Goal: Task Accomplishment & Management: Use online tool/utility

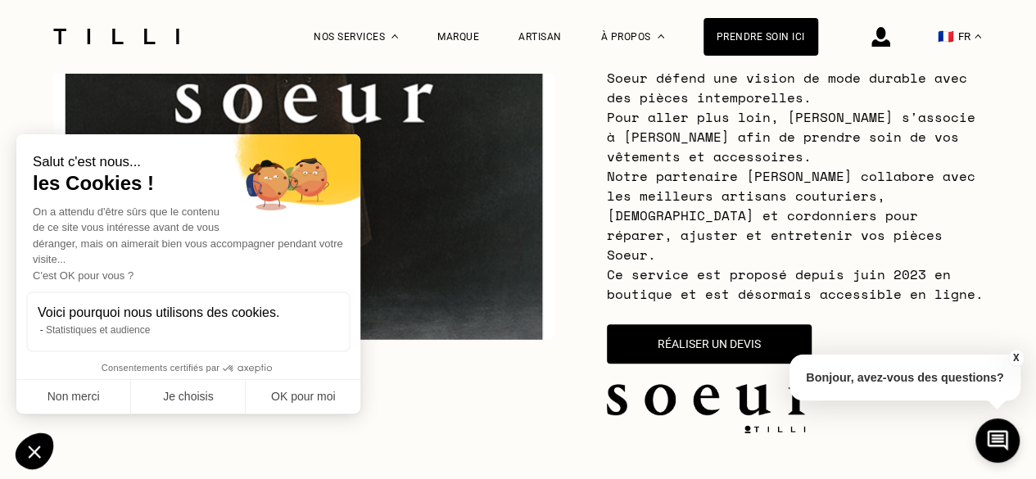
scroll to position [328, 0]
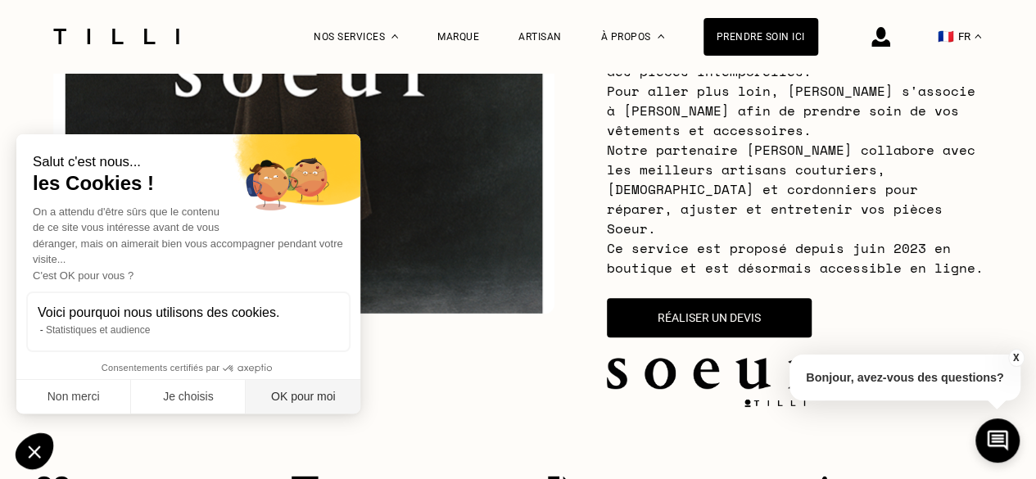
click at [301, 397] on button "OK pour moi" at bounding box center [303, 397] width 115 height 34
checkbox input "true"
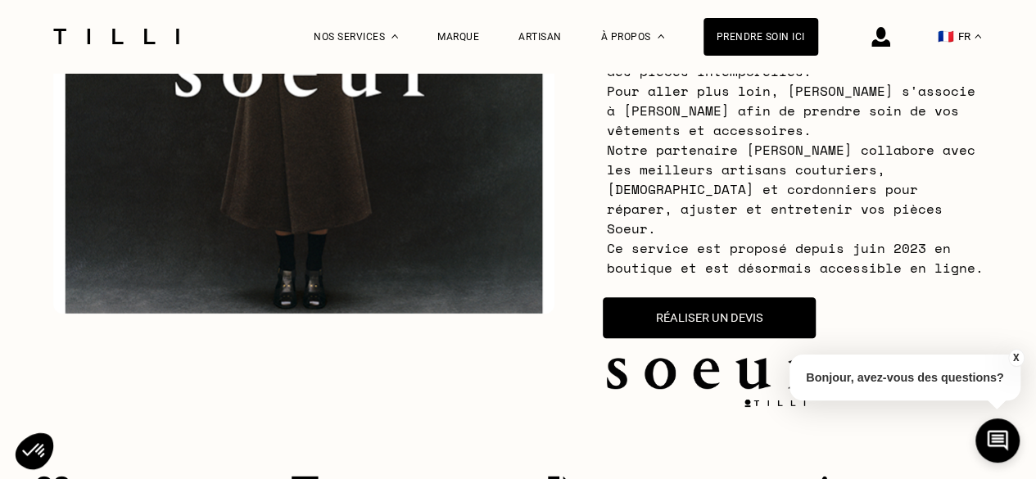
click at [741, 299] on button "Réaliser un devis" at bounding box center [709, 317] width 213 height 41
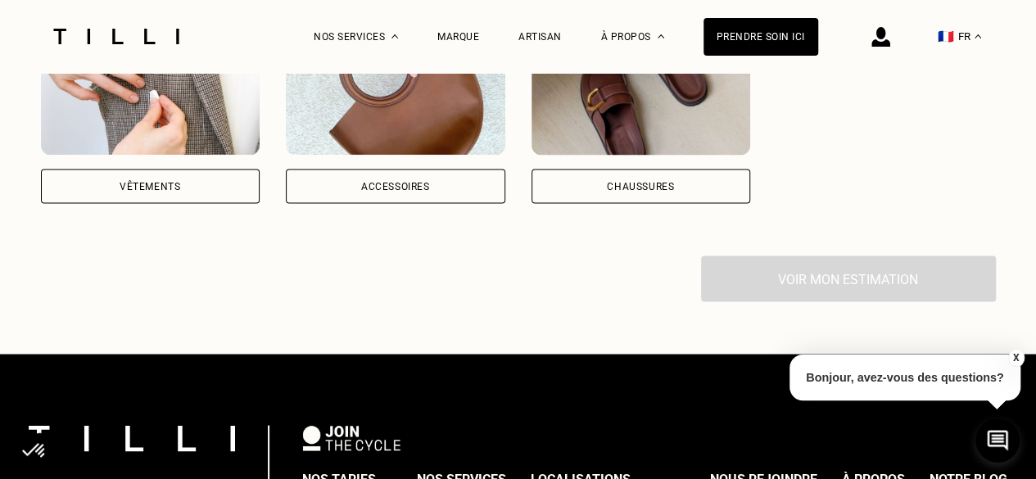
scroll to position [1296, 0]
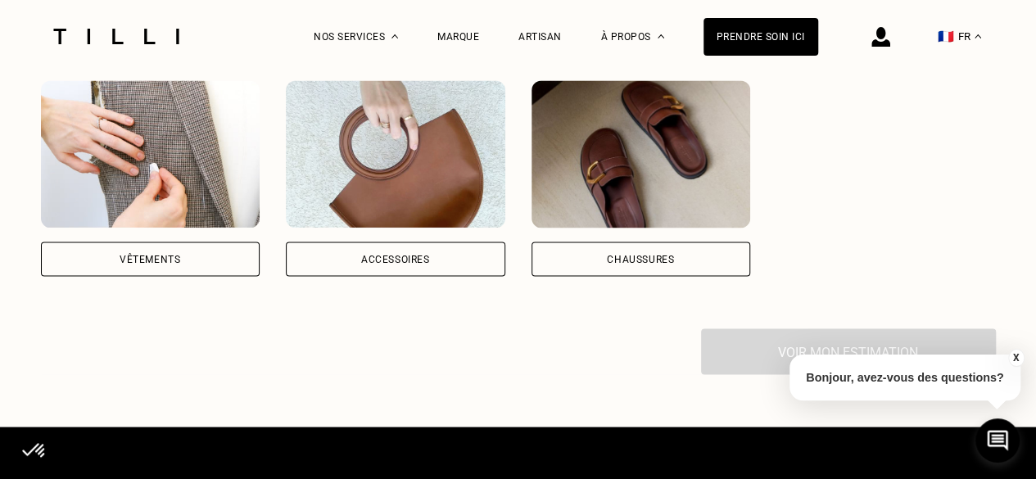
click at [125, 252] on div "Vêtements" at bounding box center [151, 259] width 220 height 34
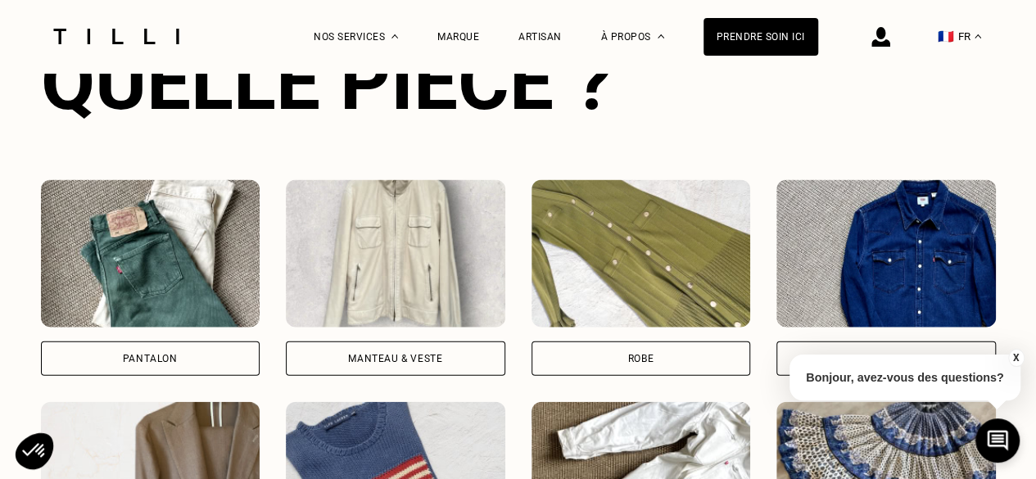
scroll to position [1676, 0]
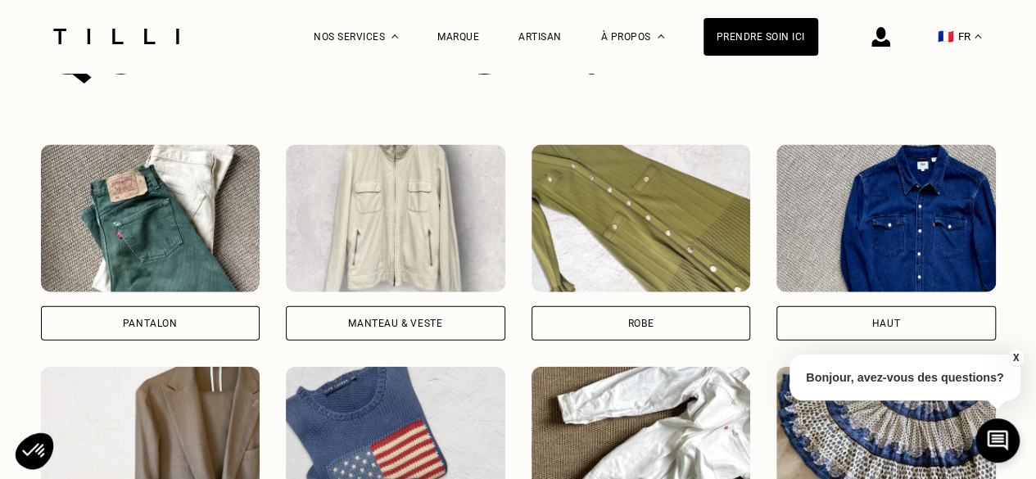
click at [154, 319] on div "Pantalon" at bounding box center [150, 324] width 55 height 10
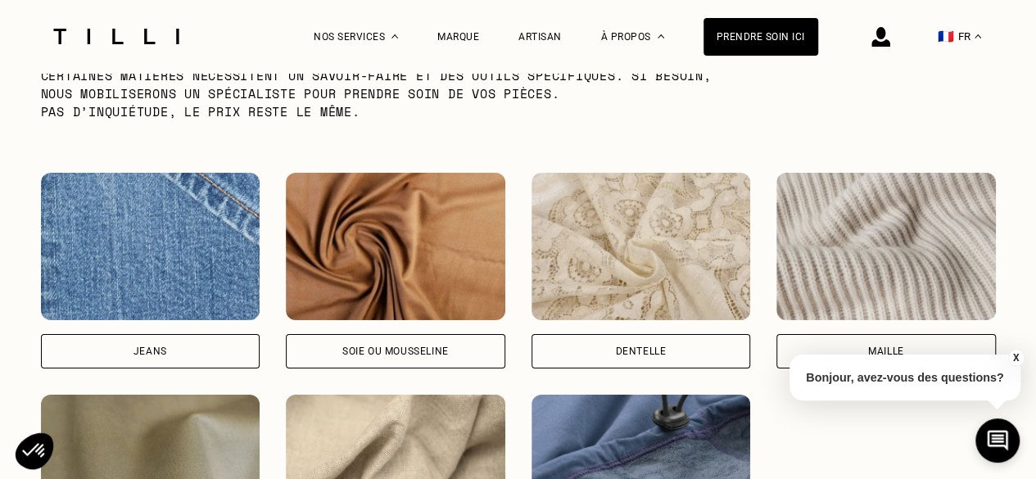
scroll to position [2648, 0]
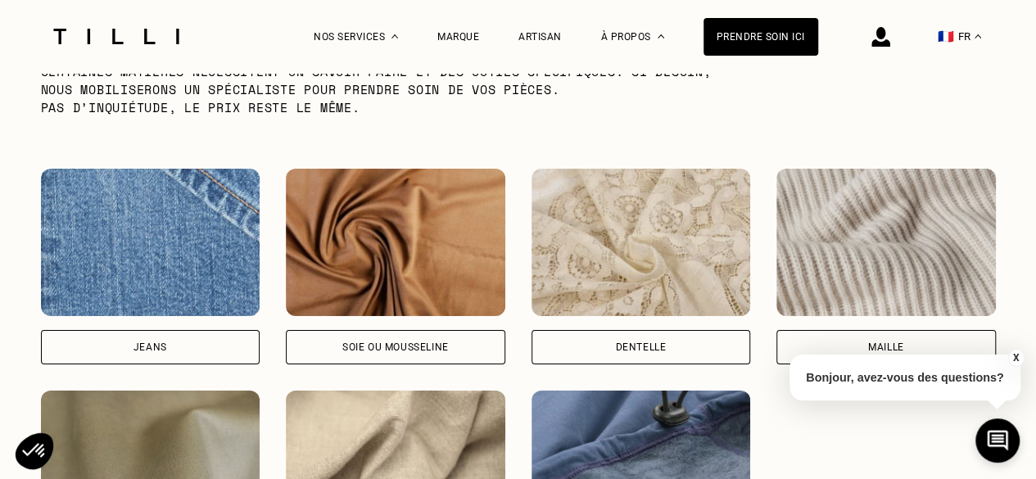
click at [202, 339] on div "Jeans" at bounding box center [151, 347] width 220 height 34
select select "FR"
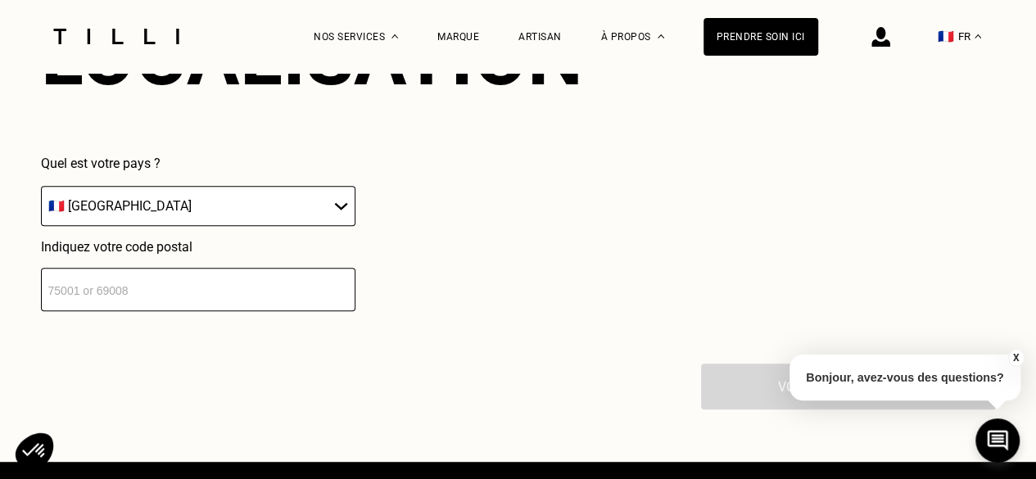
scroll to position [3341, 0]
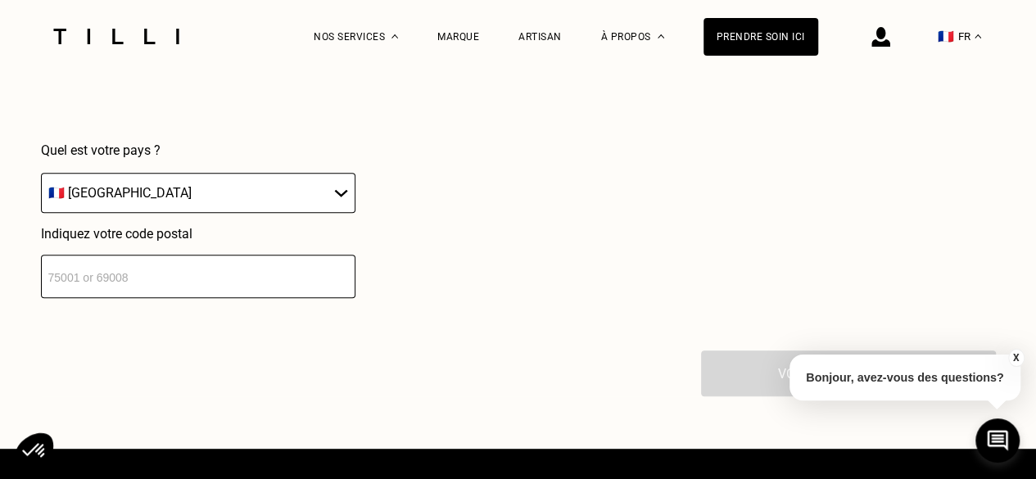
click at [241, 279] on input "number" at bounding box center [198, 276] width 315 height 43
type input "92200"
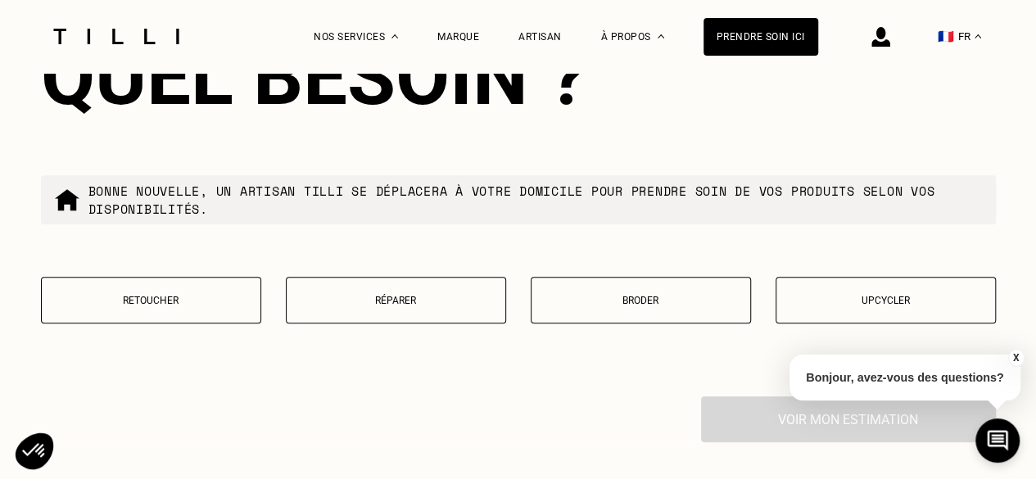
scroll to position [3748, 0]
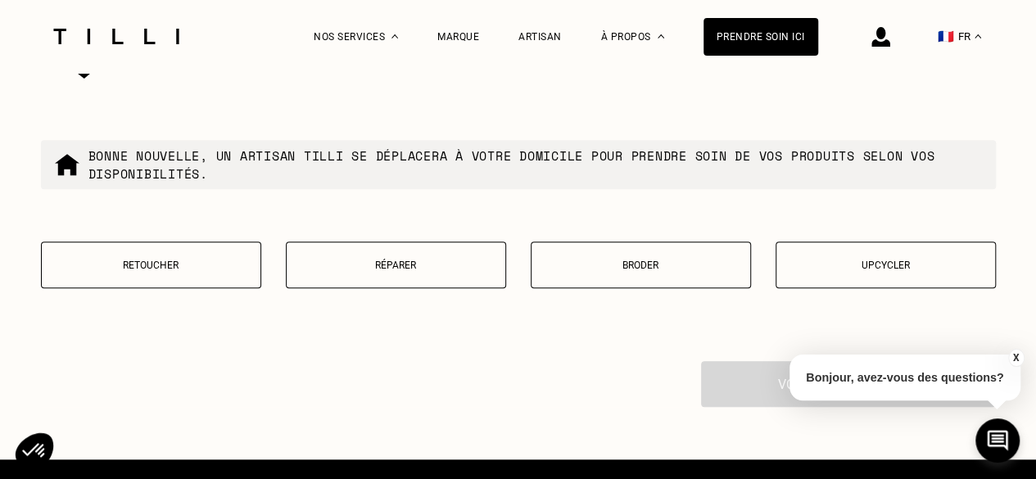
click at [161, 265] on p "Retoucher" at bounding box center [151, 265] width 202 height 11
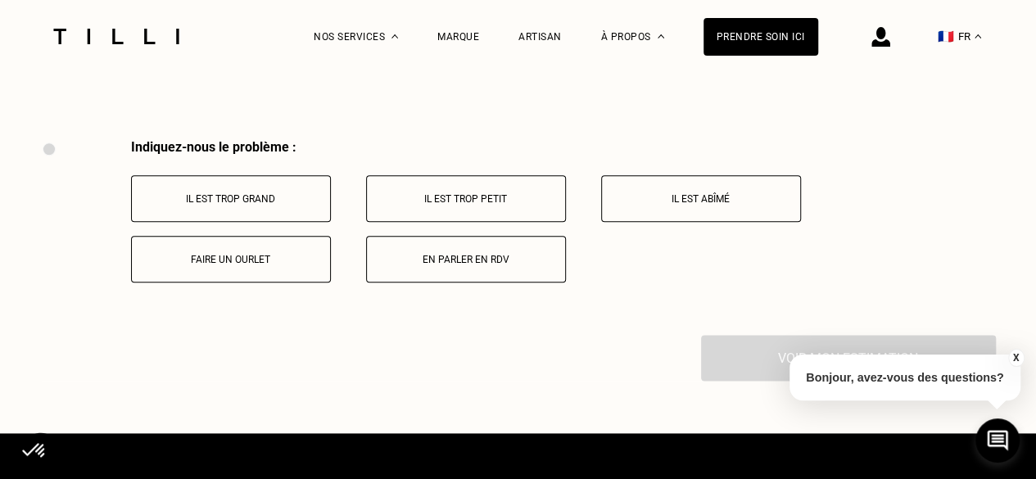
scroll to position [4005, 0]
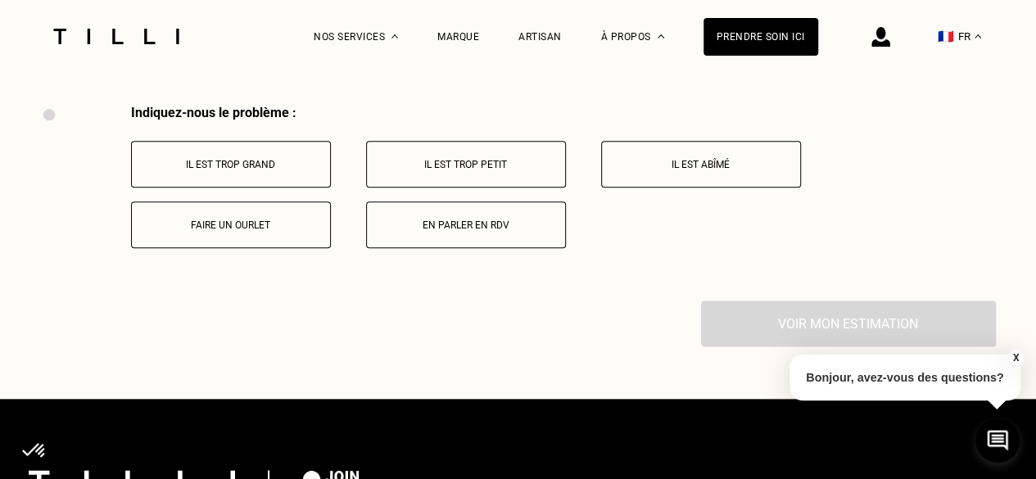
click at [218, 220] on p "Faire un ourlet" at bounding box center [231, 225] width 182 height 11
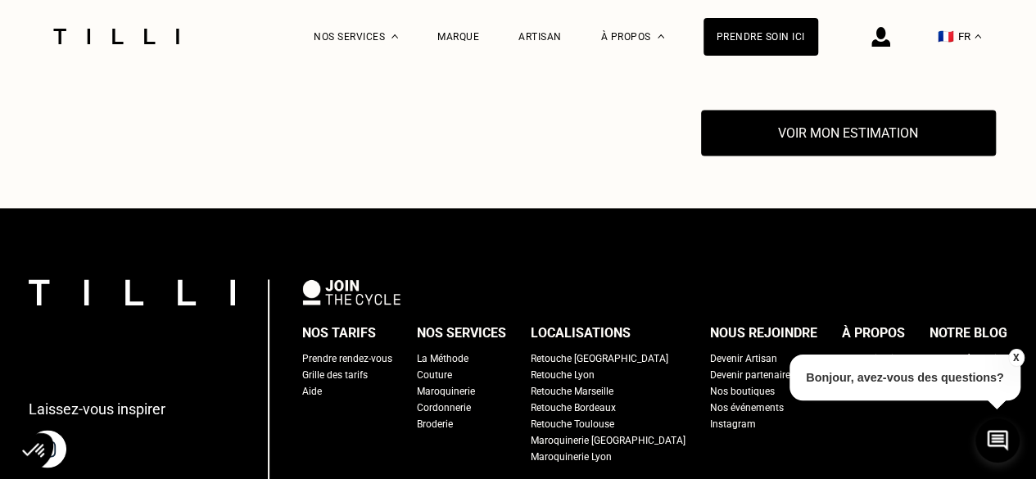
scroll to position [4201, 0]
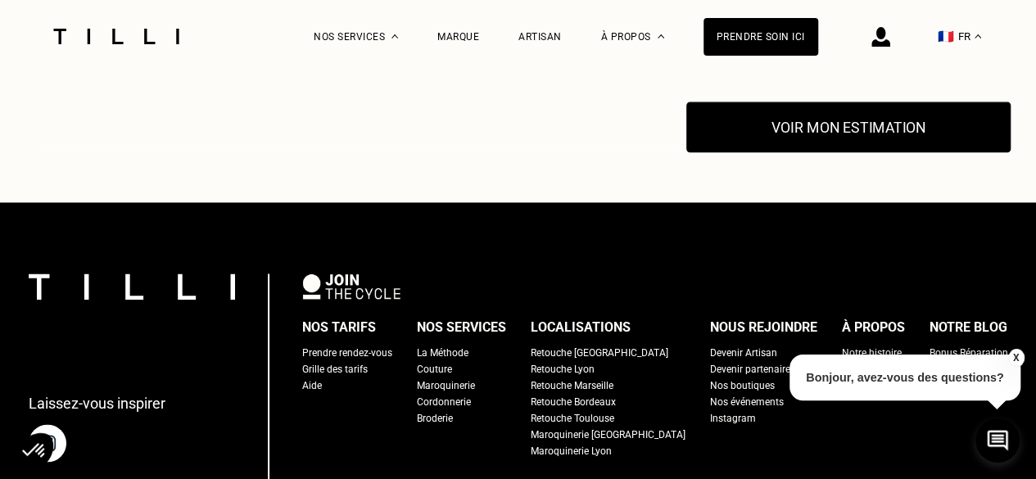
click at [773, 124] on button "Voir mon estimation" at bounding box center [849, 127] width 324 height 51
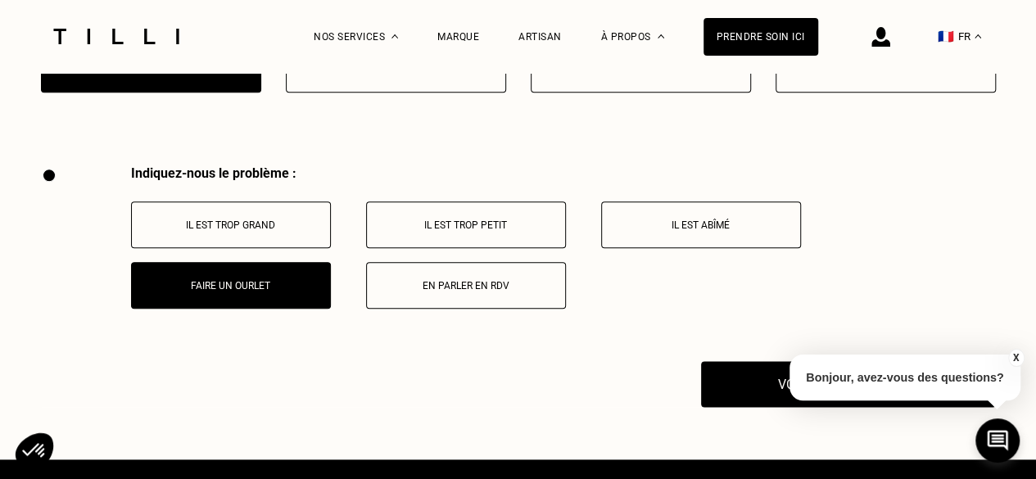
scroll to position [3792, 0]
